Goal: Task Accomplishment & Management: Manage account settings

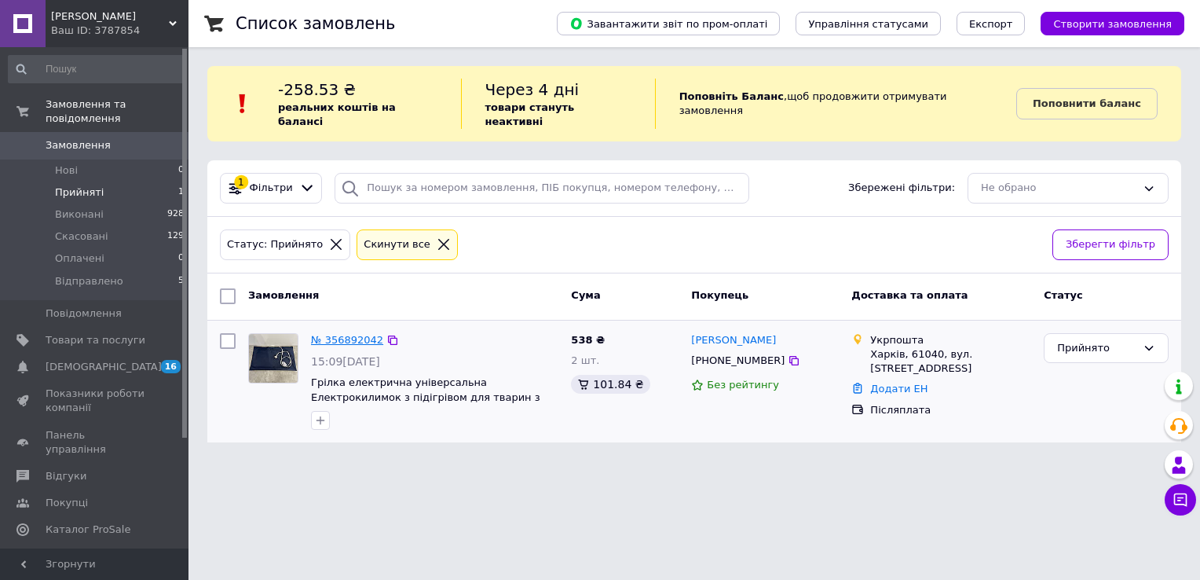
click at [340, 334] on link "№ 356892042" at bounding box center [347, 340] width 72 height 12
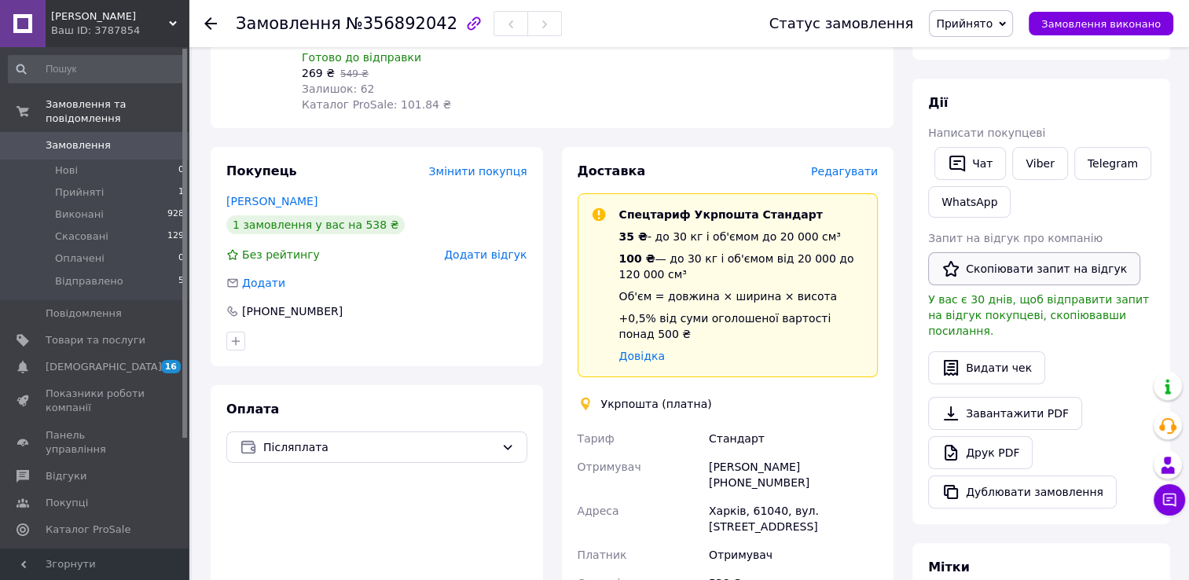
scroll to position [236, 0]
click at [1046, 156] on link "Viber" at bounding box center [1039, 163] width 55 height 33
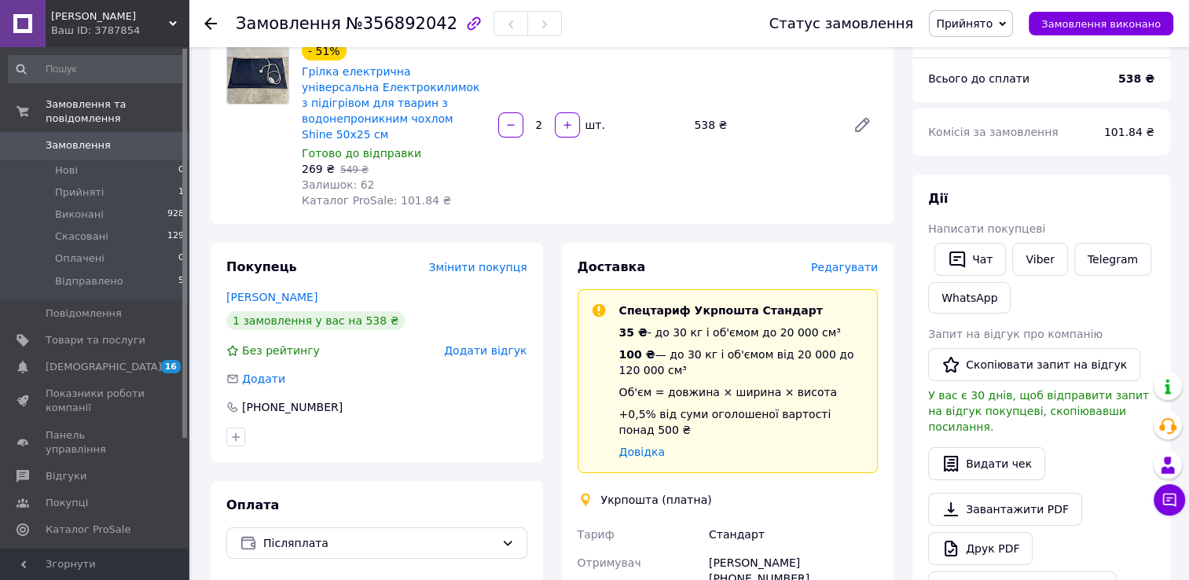
scroll to position [0, 0]
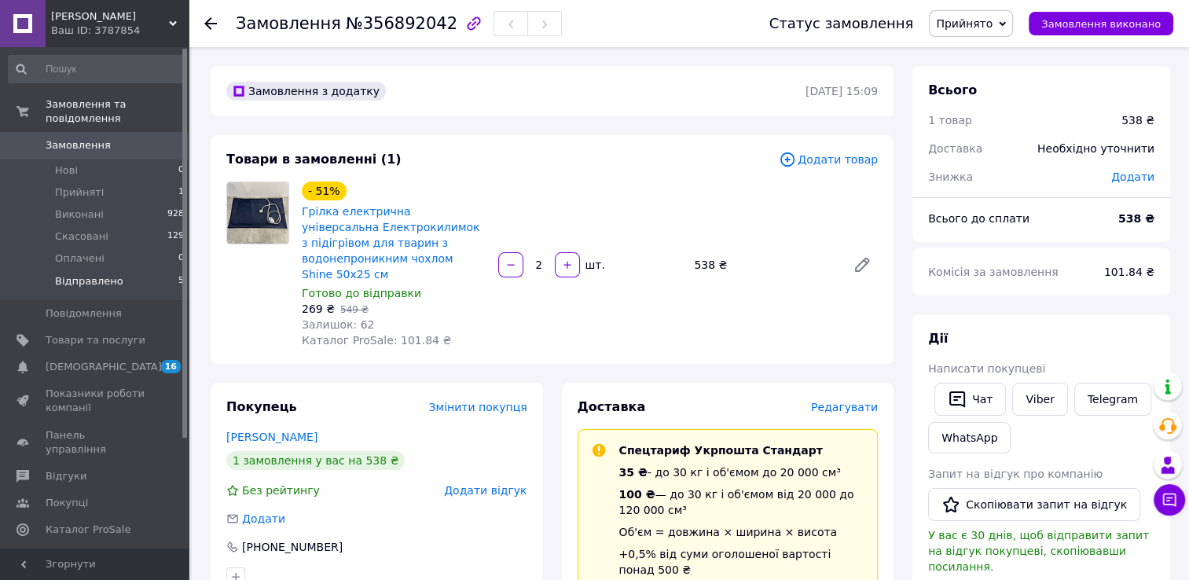
click at [105, 270] on li "Відправлено 5" at bounding box center [96, 285] width 193 height 30
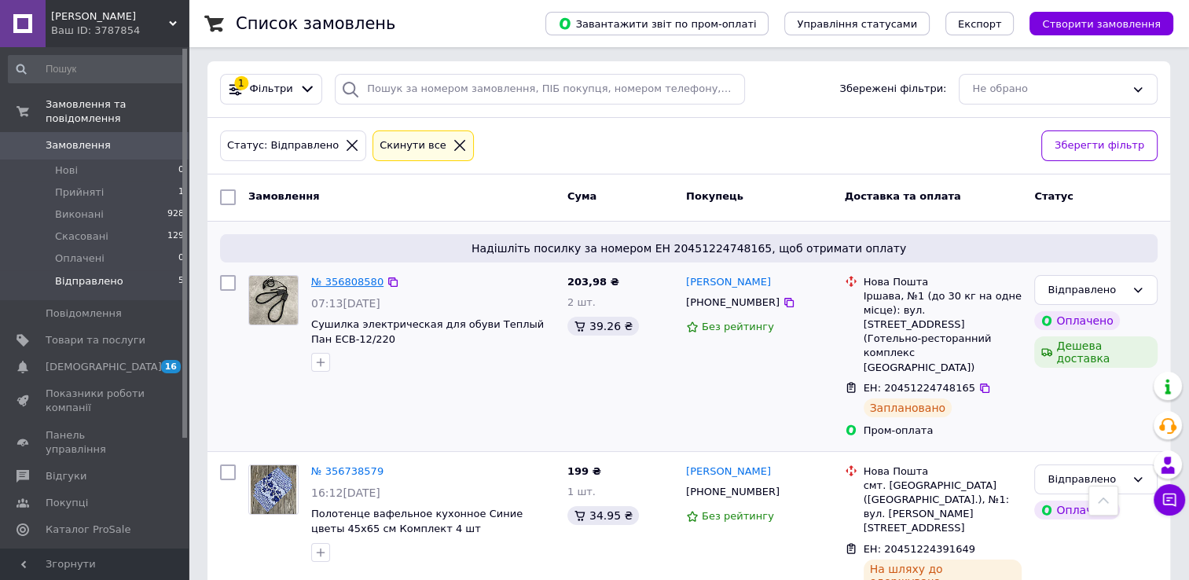
scroll to position [96, 0]
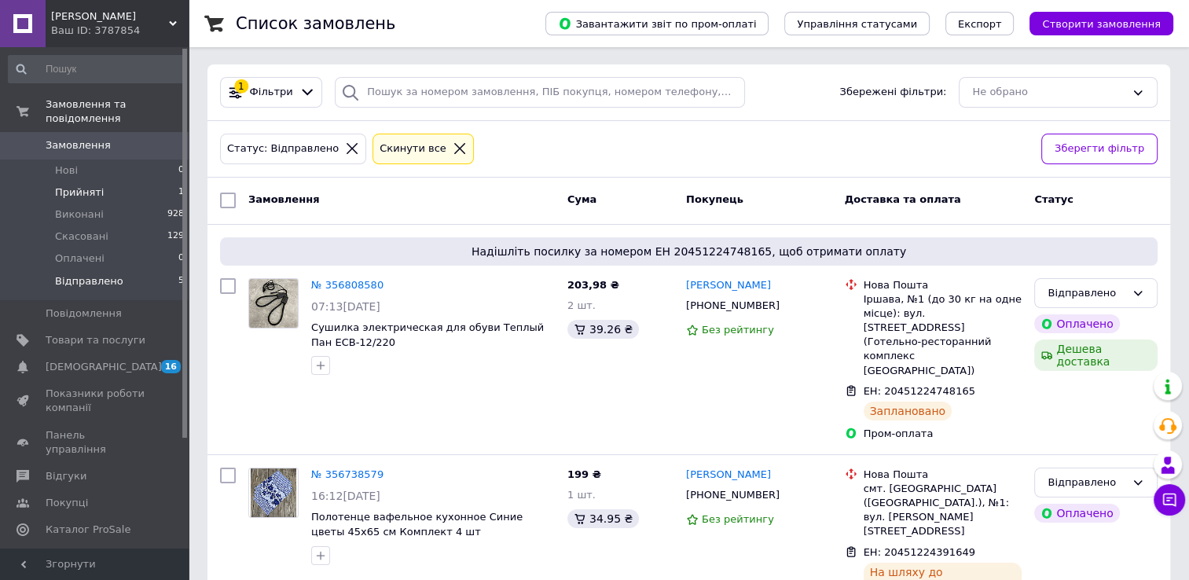
click at [96, 185] on span "Прийняті" at bounding box center [79, 192] width 49 height 14
